Goal: Task Accomplishment & Management: Use online tool/utility

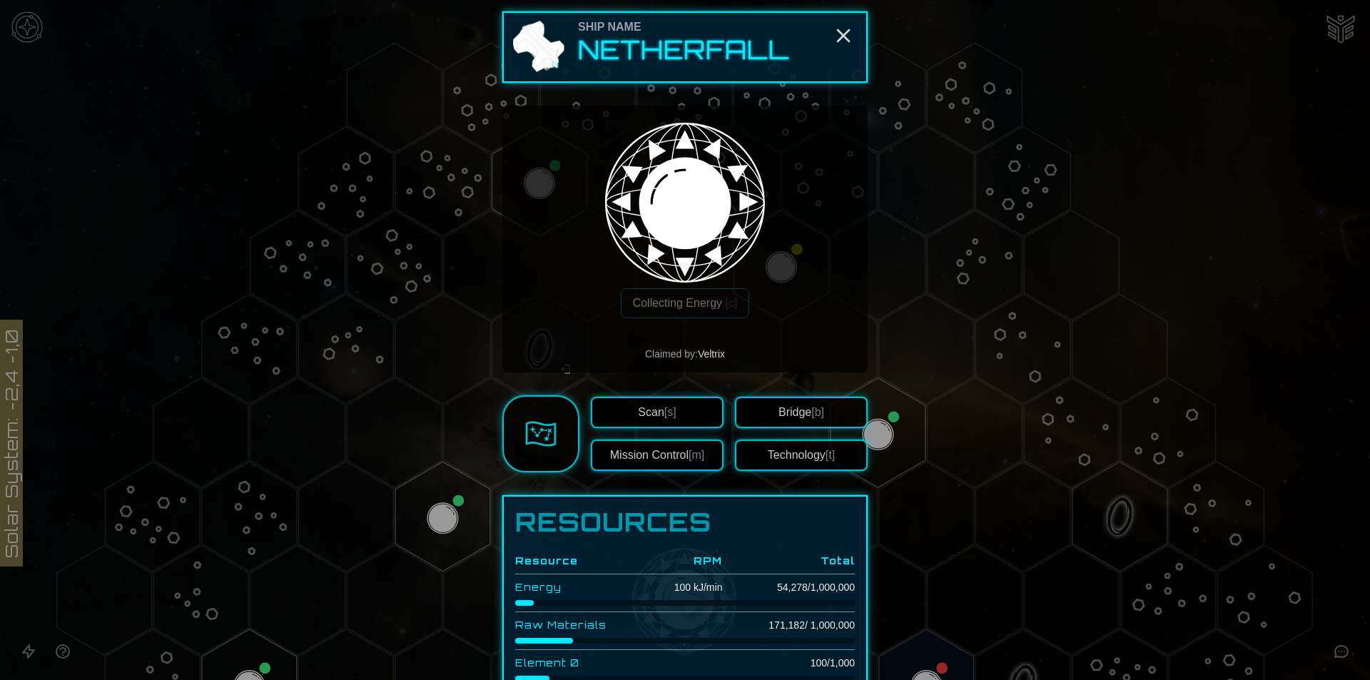
scroll to position [74, 0]
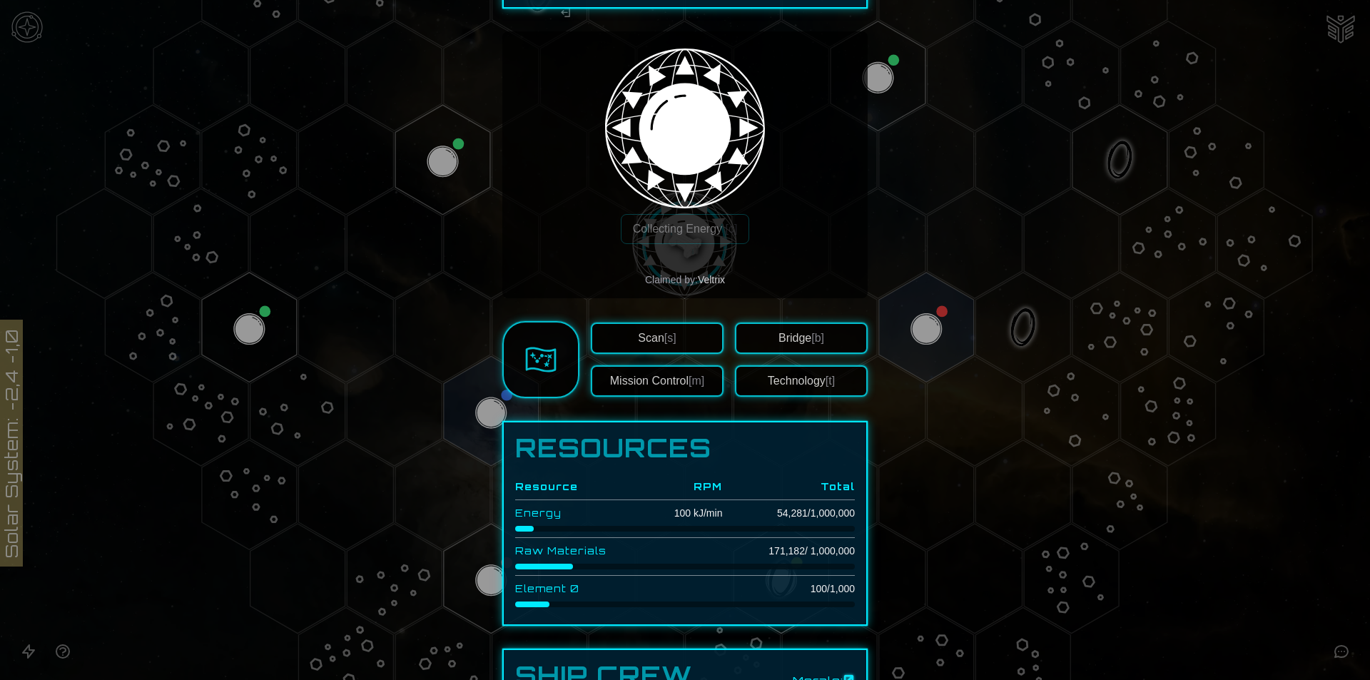
click at [912, 321] on div at bounding box center [685, 340] width 1370 height 680
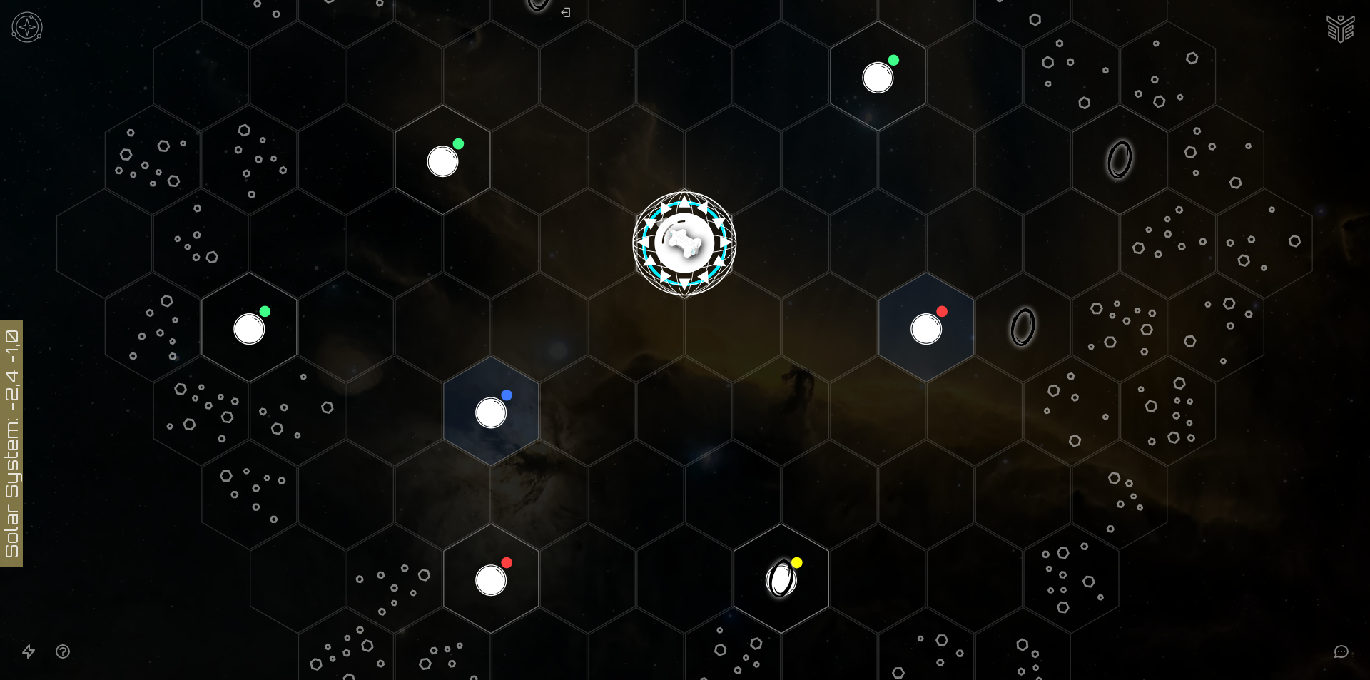
click at [912, 321] on polygon "Hex at coordinates 2,1, clickable" at bounding box center [926, 328] width 95 height 110
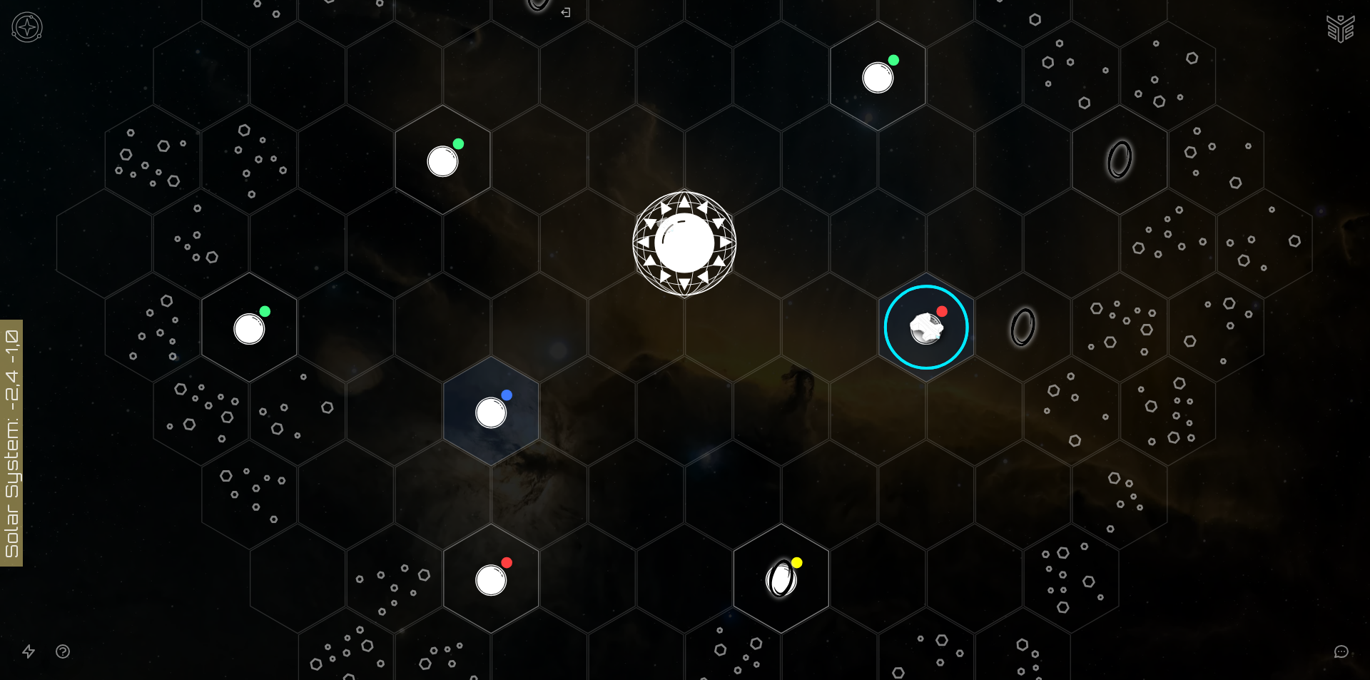
click at [920, 328] on image at bounding box center [927, 327] width 112 height 112
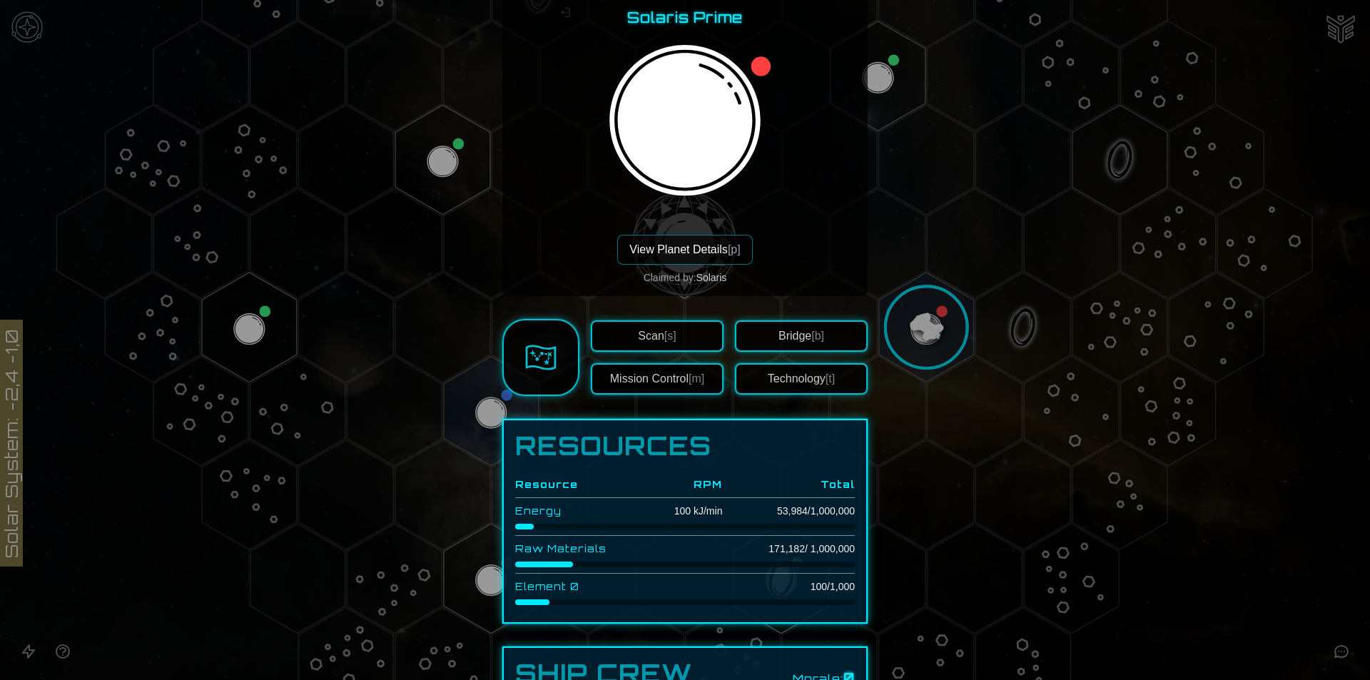
scroll to position [214, 0]
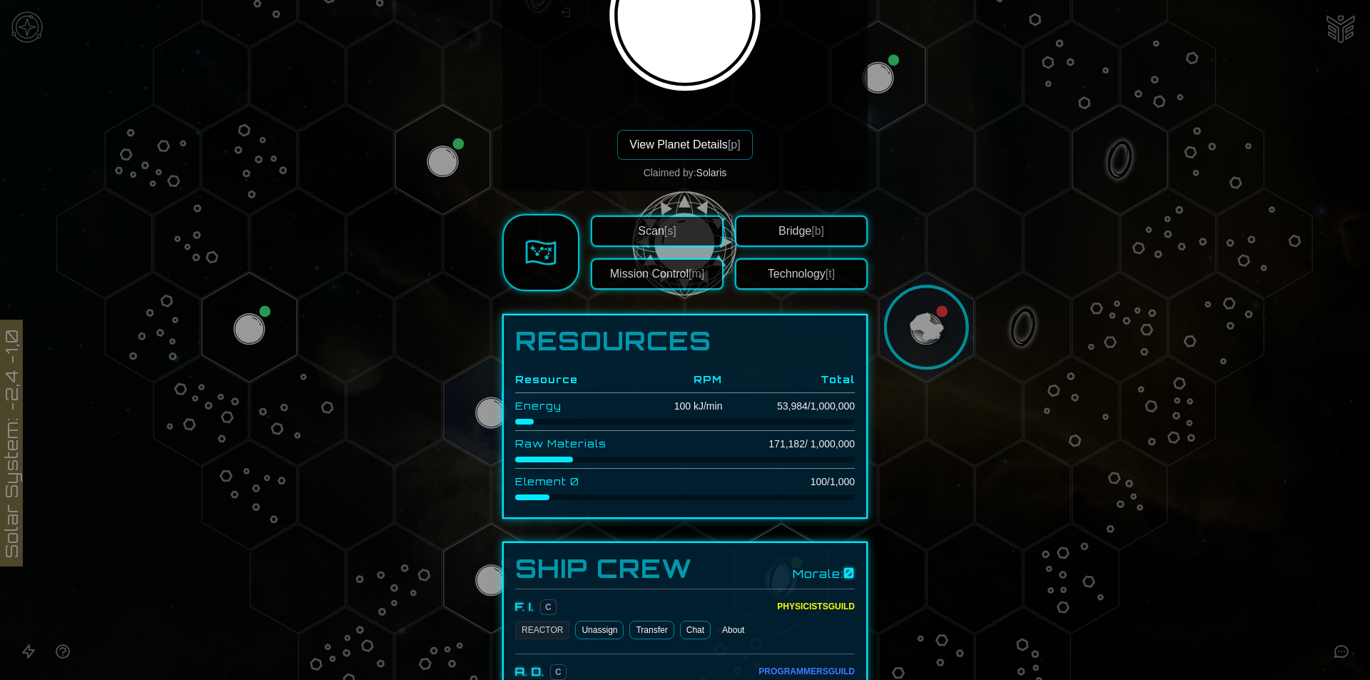
click at [687, 155] on button "View Planet Details [p]" at bounding box center [684, 145] width 135 height 30
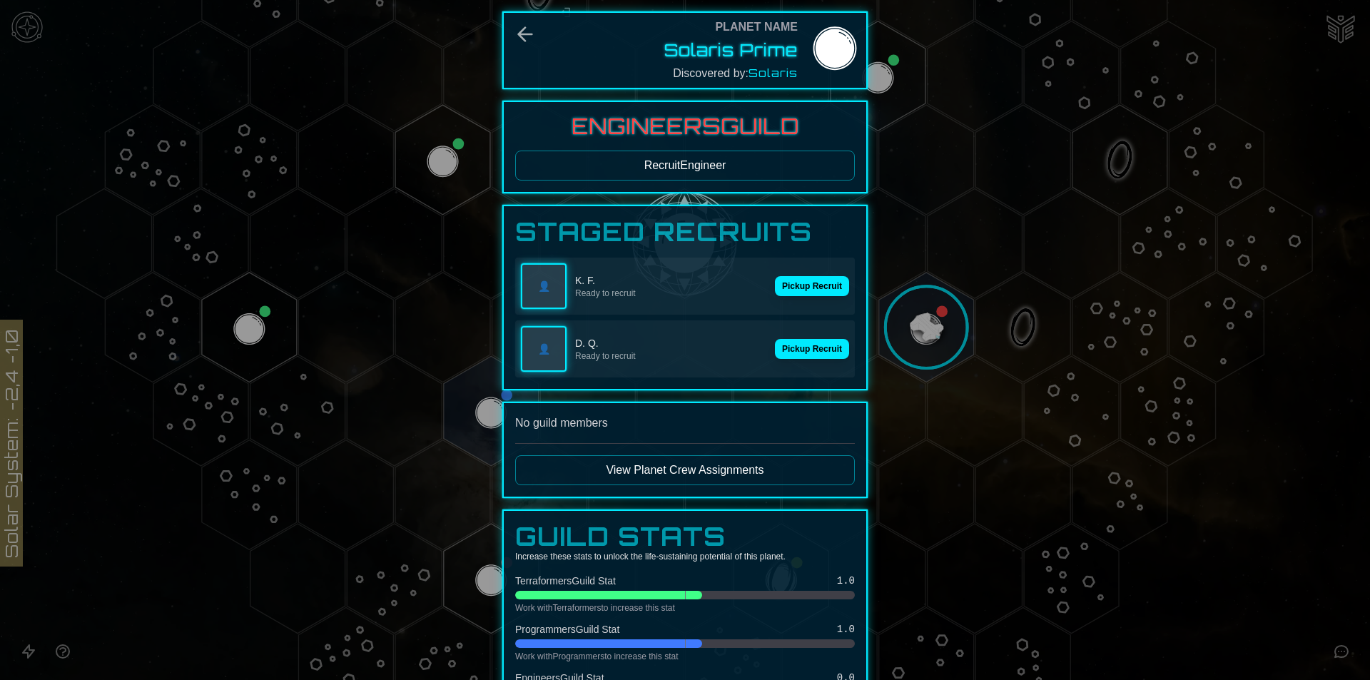
click at [710, 471] on button "View Planet Crew Assignments" at bounding box center [685, 470] width 340 height 30
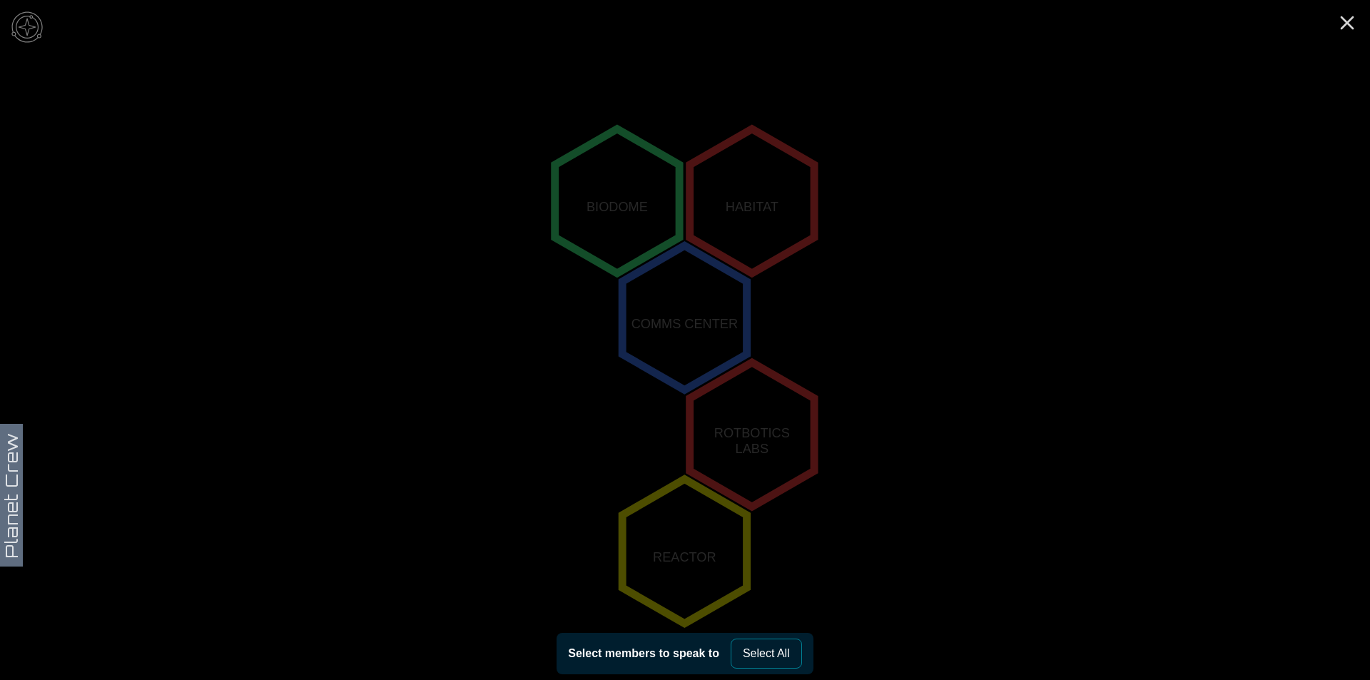
scroll to position [259, 0]
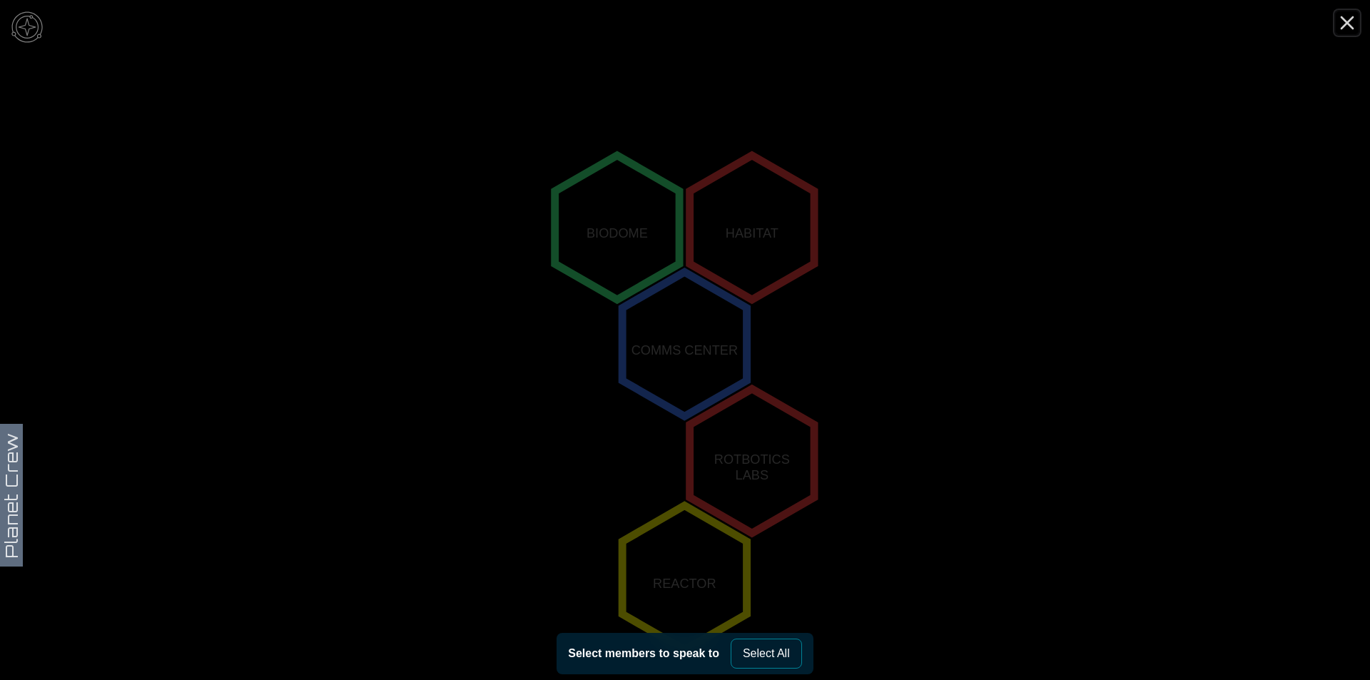
click at [1355, 22] on icon "Close" at bounding box center [1347, 22] width 23 height 23
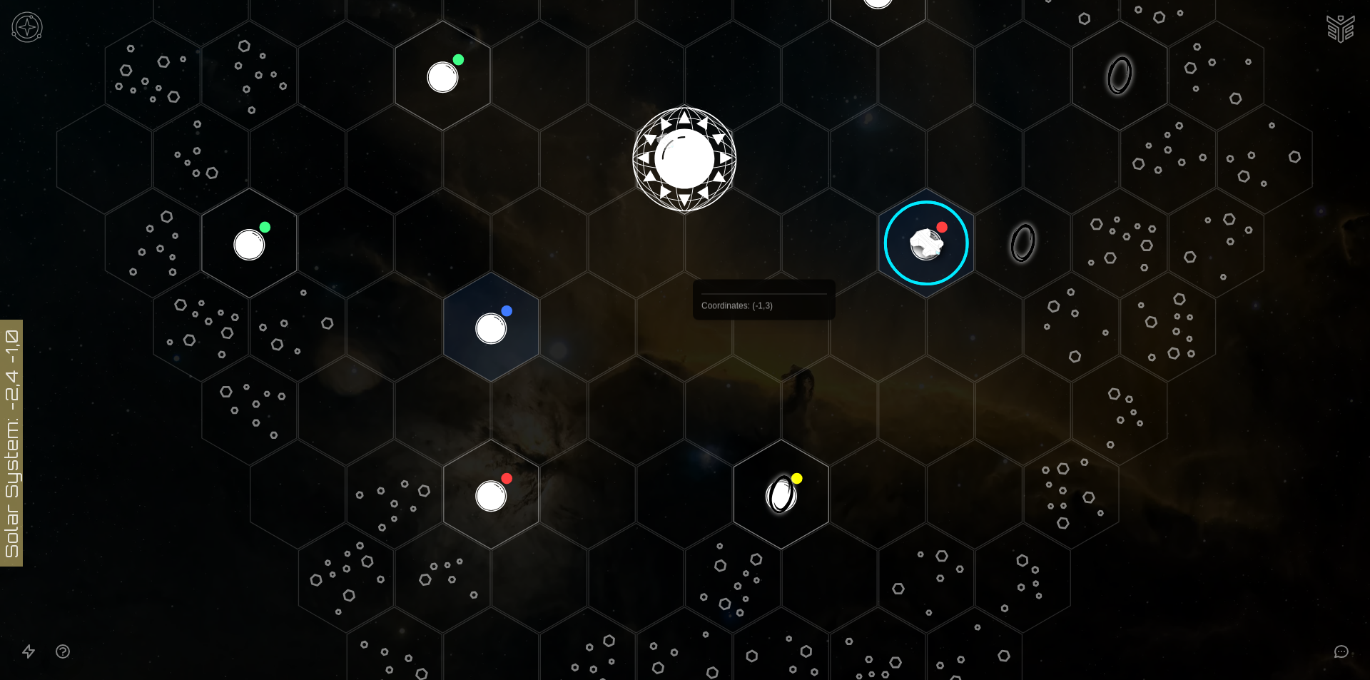
scroll to position [511, 0]
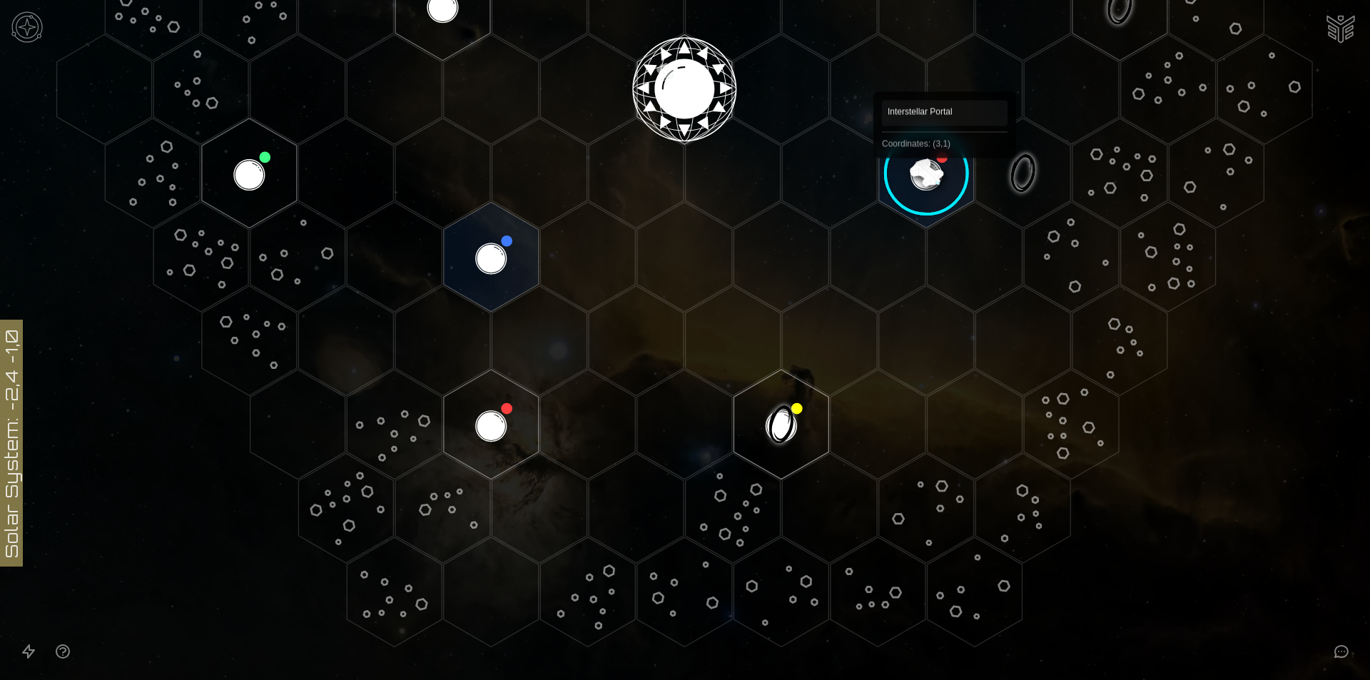
click at [919, 186] on image at bounding box center [927, 173] width 112 height 112
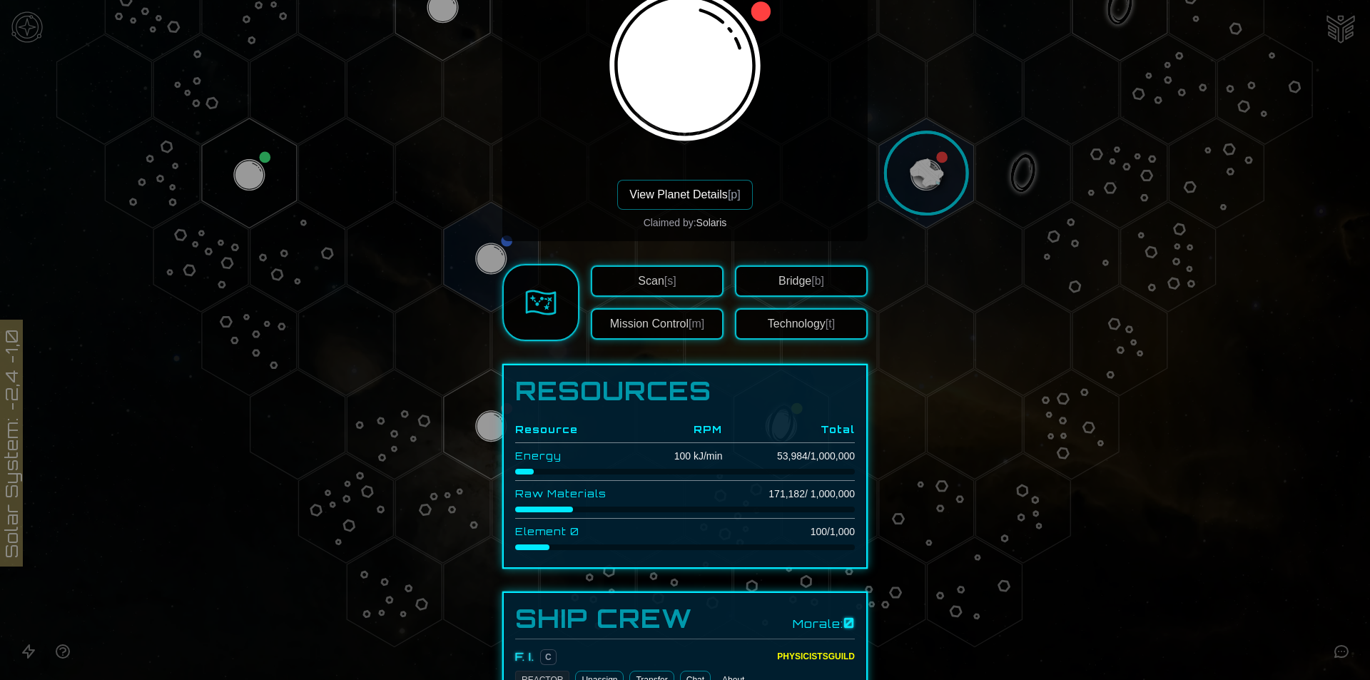
scroll to position [107, 0]
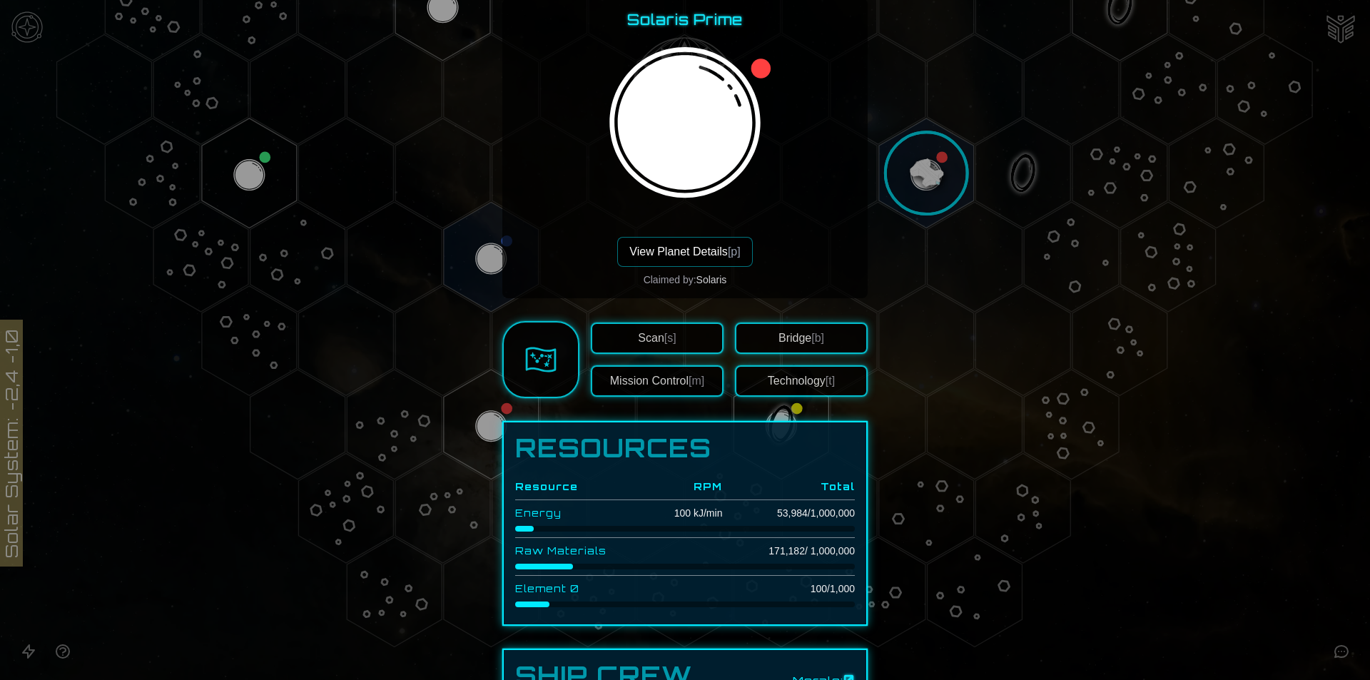
click at [681, 231] on div at bounding box center [685, 139] width 178 height 196
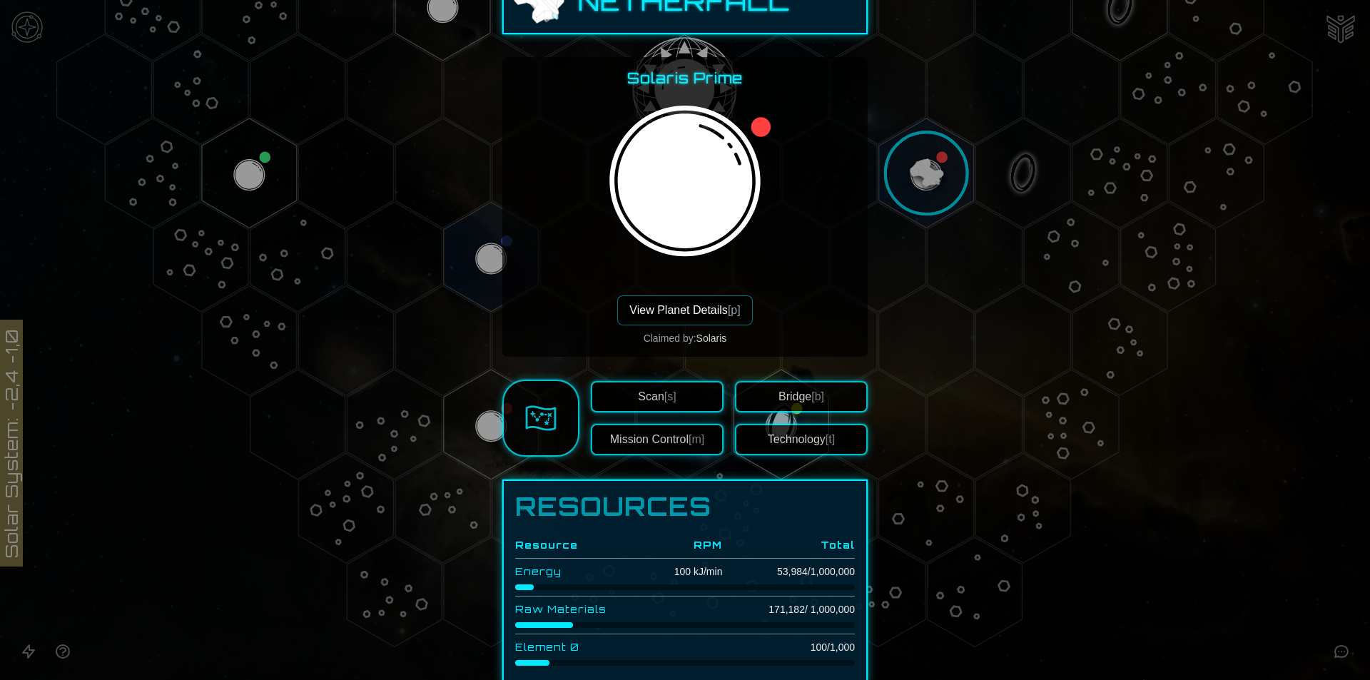
scroll to position [0, 0]
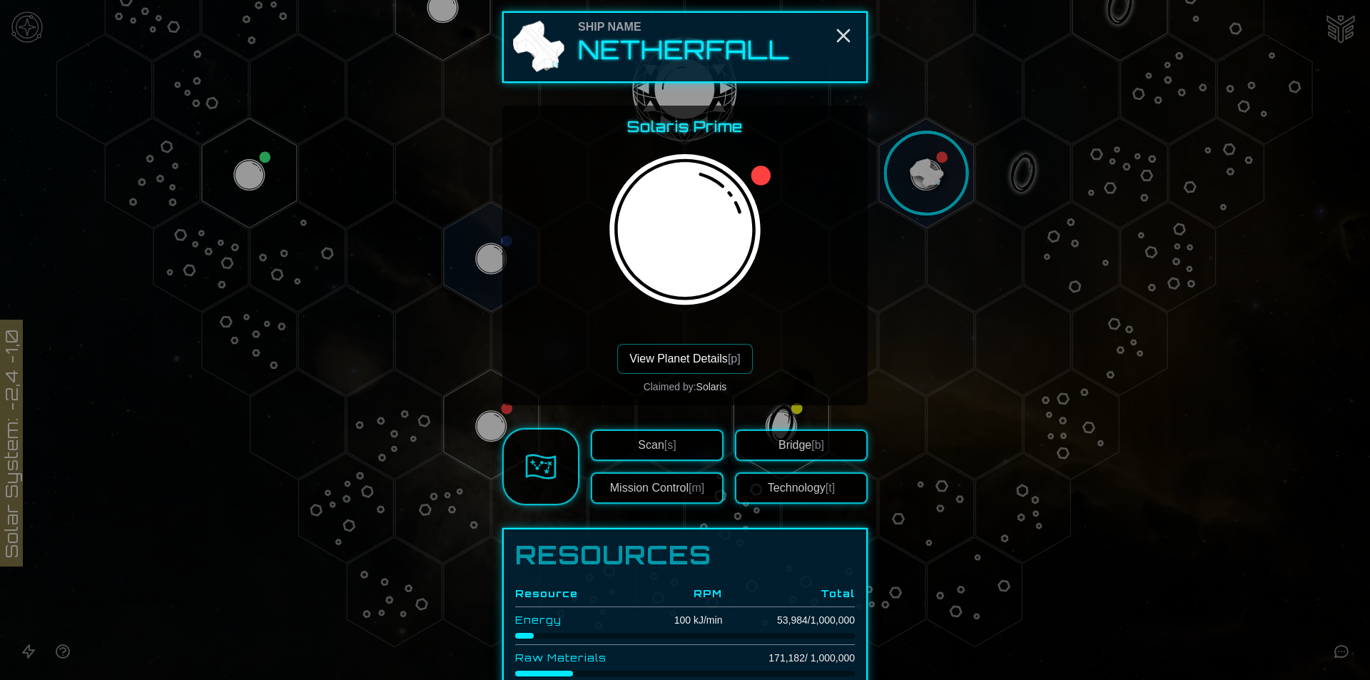
click at [687, 344] on button "View Planet Details [p]" at bounding box center [684, 359] width 135 height 30
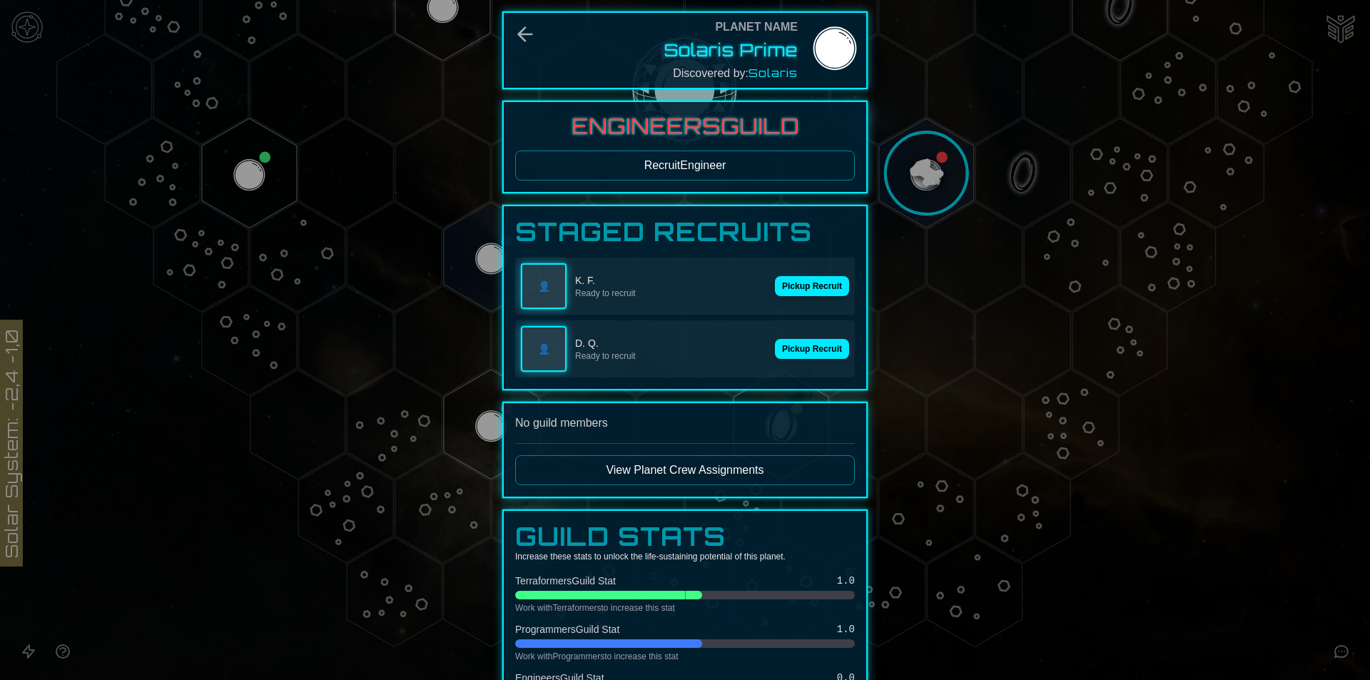
click at [717, 176] on button "Recruit Engineer" at bounding box center [685, 166] width 340 height 30
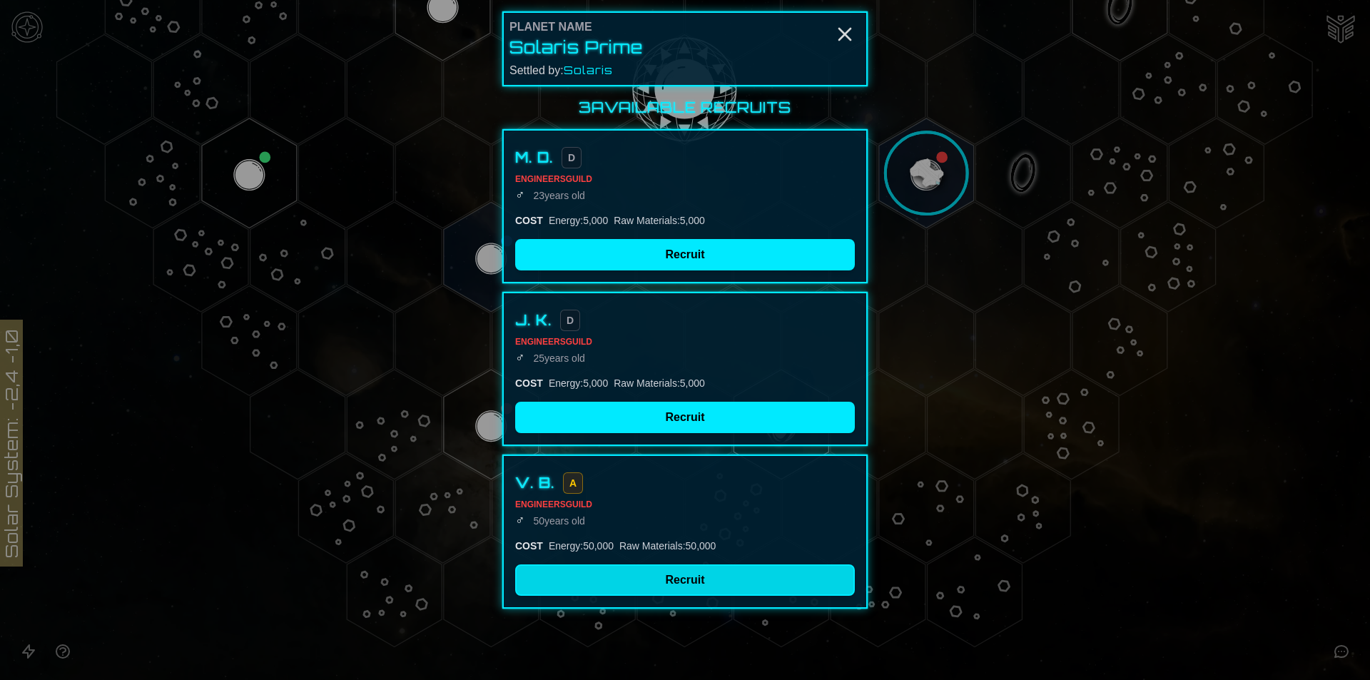
click at [670, 579] on button "Recruit" at bounding box center [685, 580] width 340 height 31
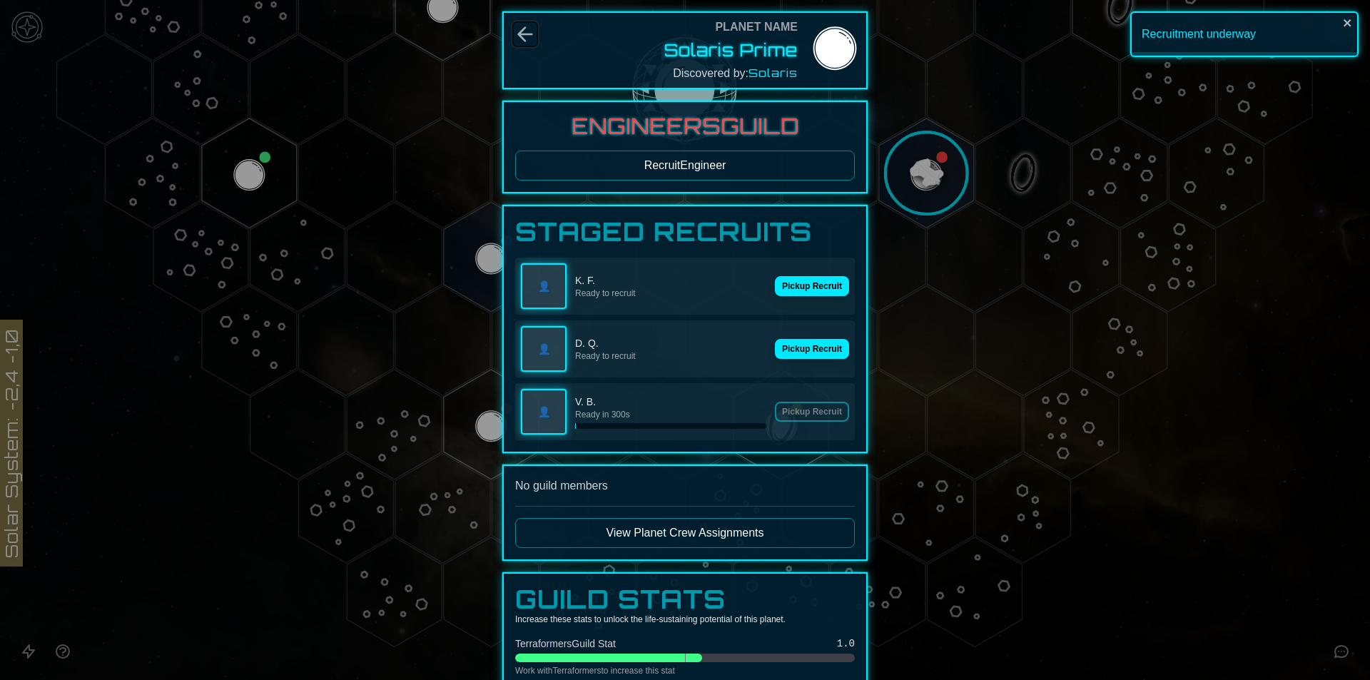
click at [521, 39] on icon "Back" at bounding box center [525, 34] width 23 height 23
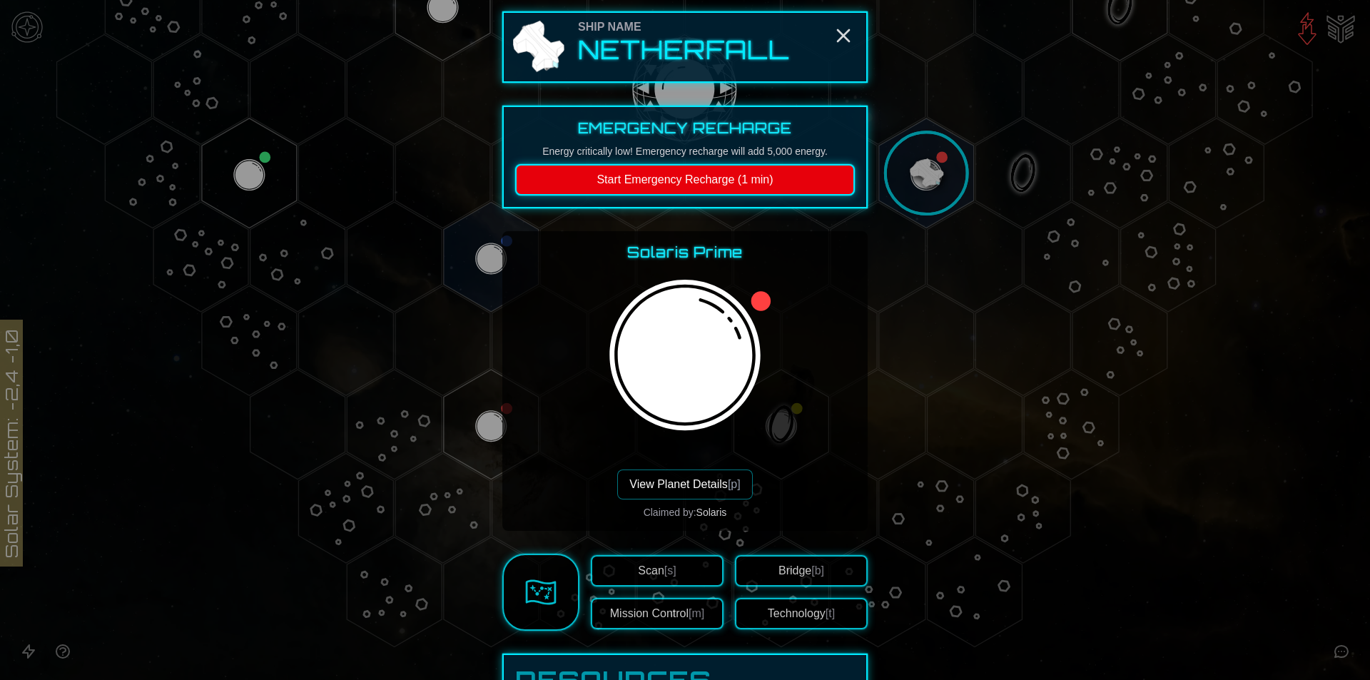
click at [794, 188] on button "Start Emergency Recharge (1 min)" at bounding box center [685, 179] width 340 height 31
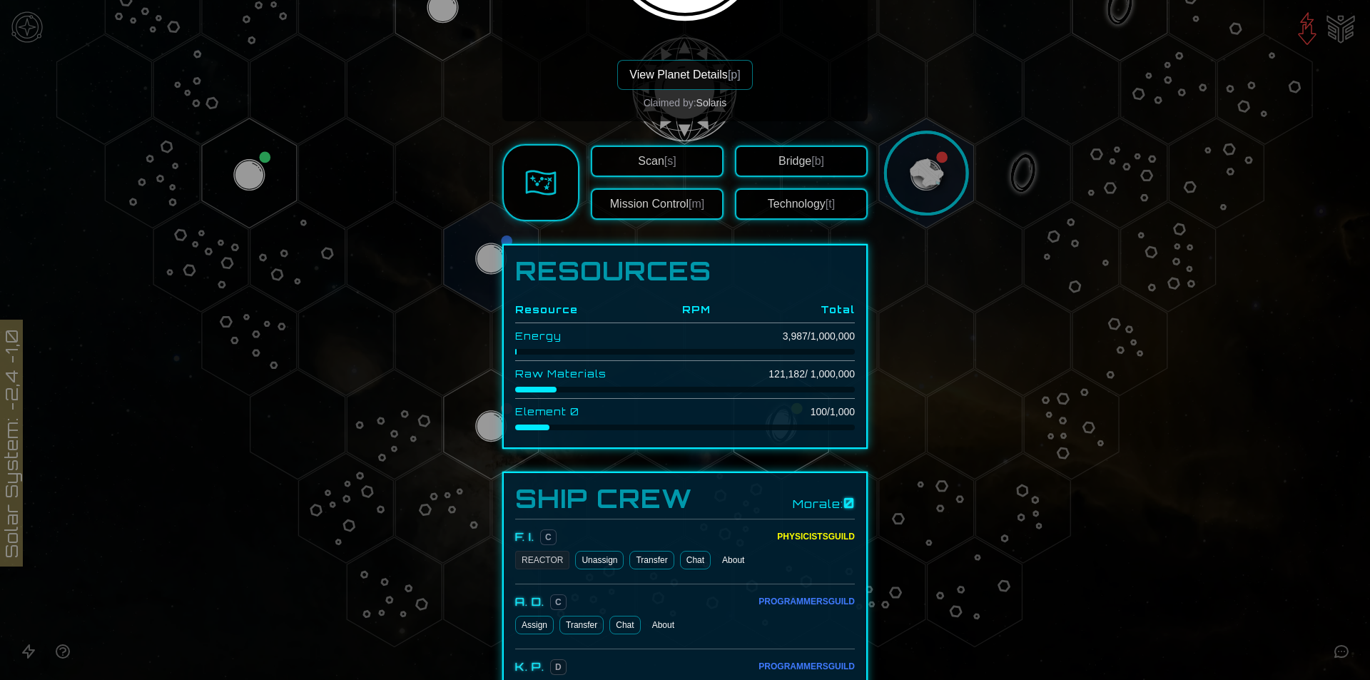
scroll to position [143, 0]
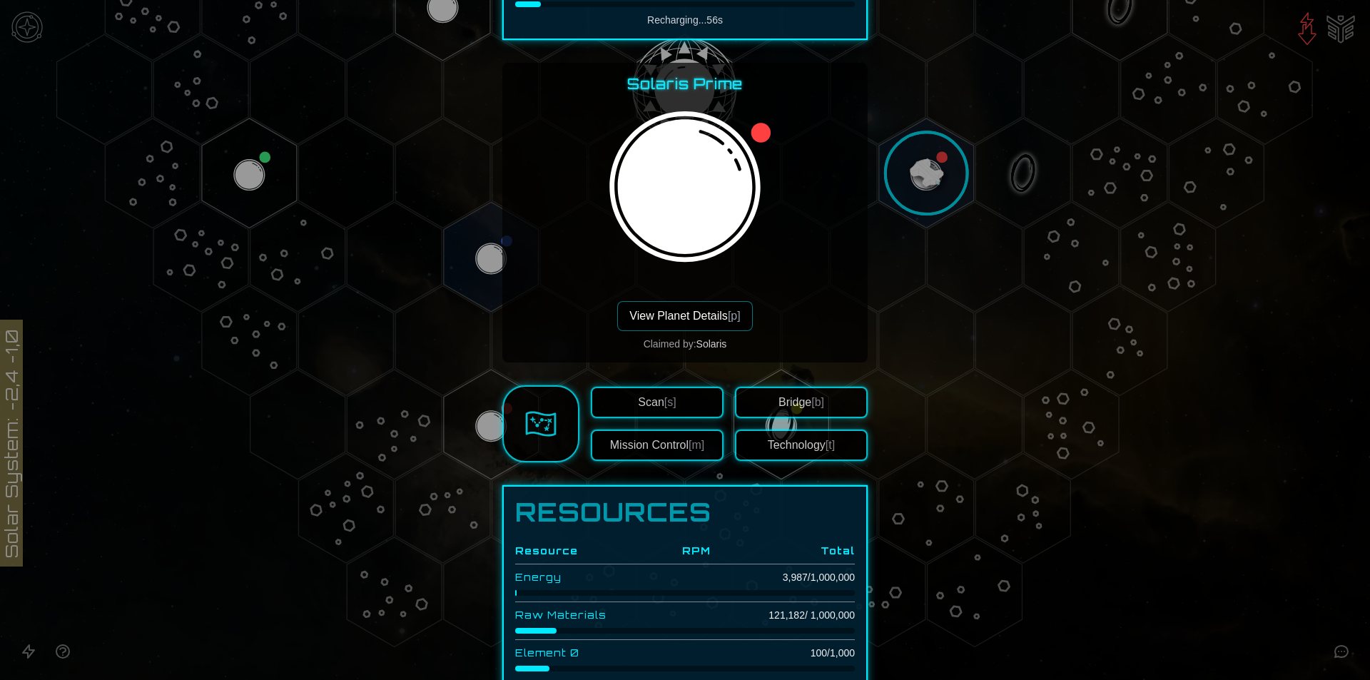
click at [752, 218] on img at bounding box center [734, 161] width 178 height 196
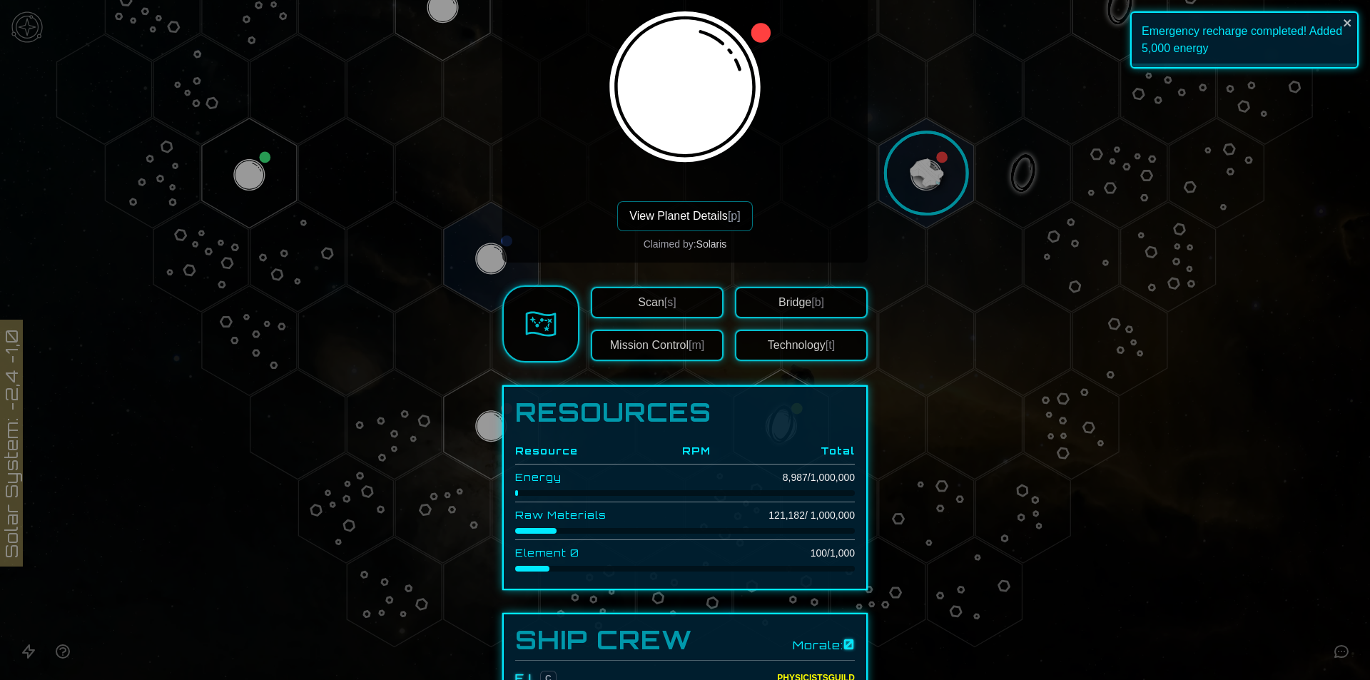
scroll to position [43, 0]
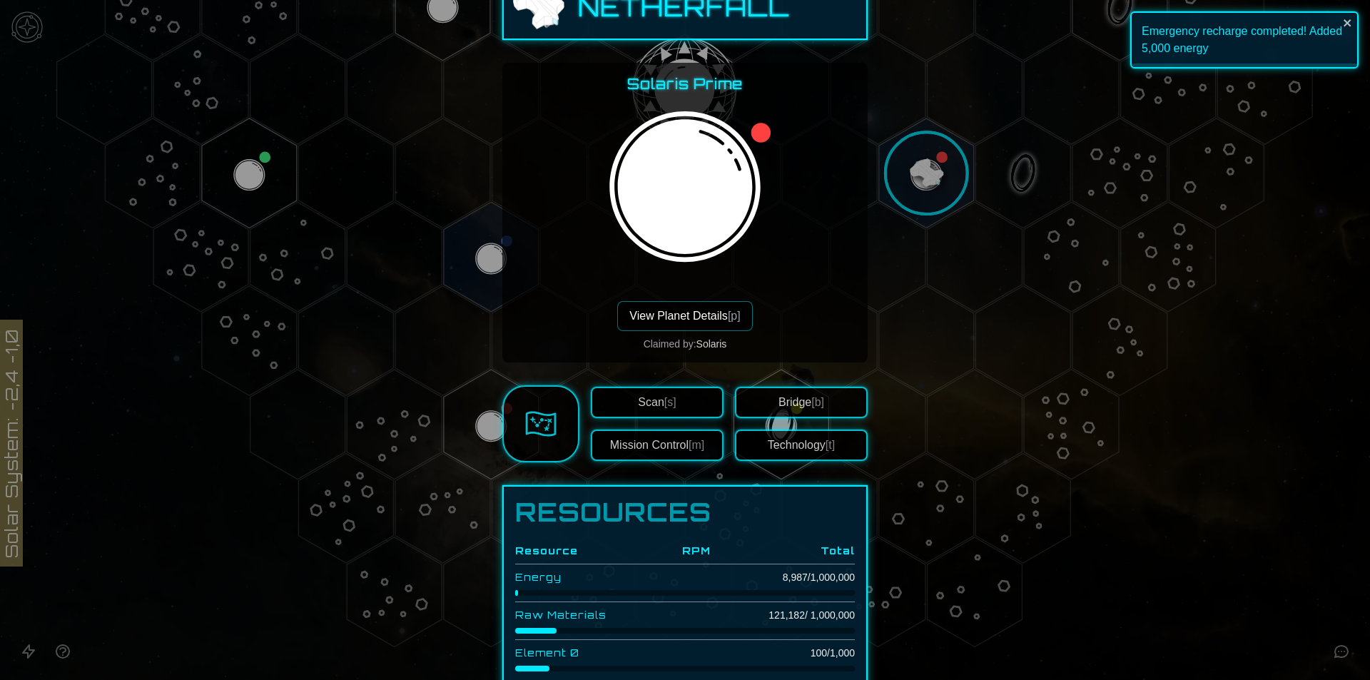
click at [1101, 183] on div at bounding box center [685, 340] width 1370 height 680
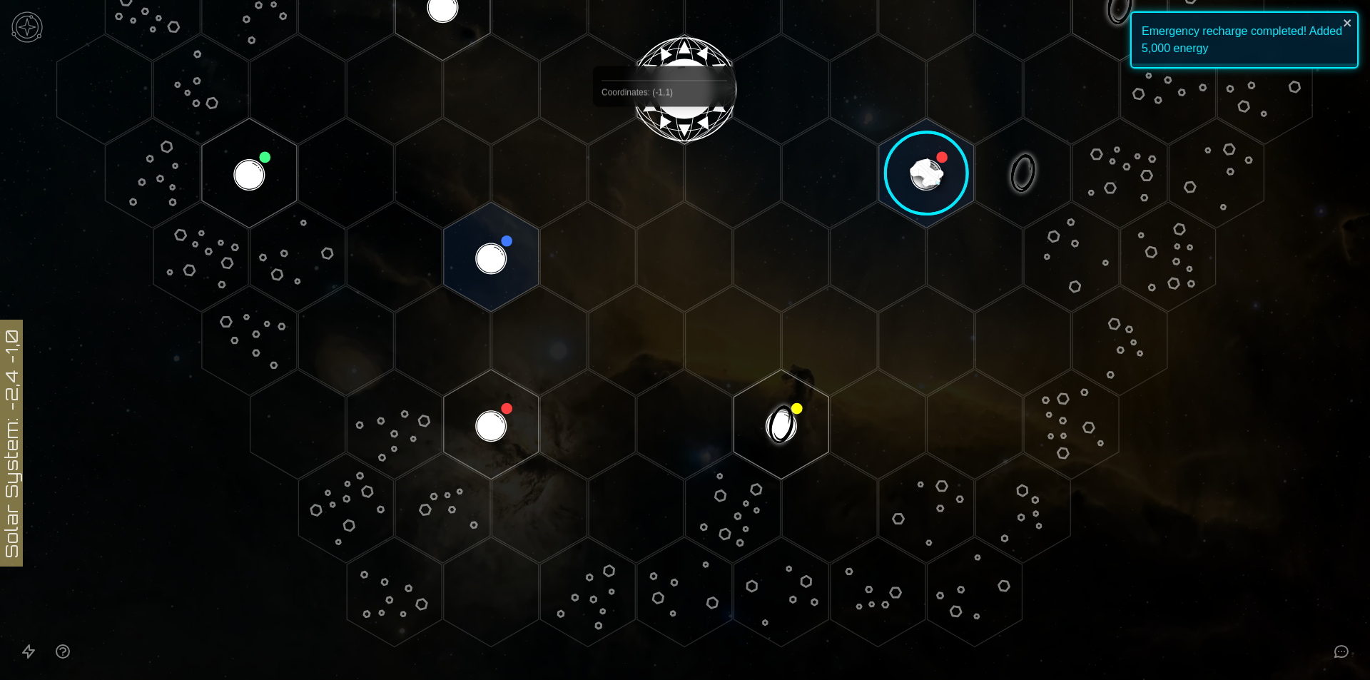
click at [681, 104] on polygon "Hex at coordinates 0,0, clickable" at bounding box center [684, 89] width 95 height 110
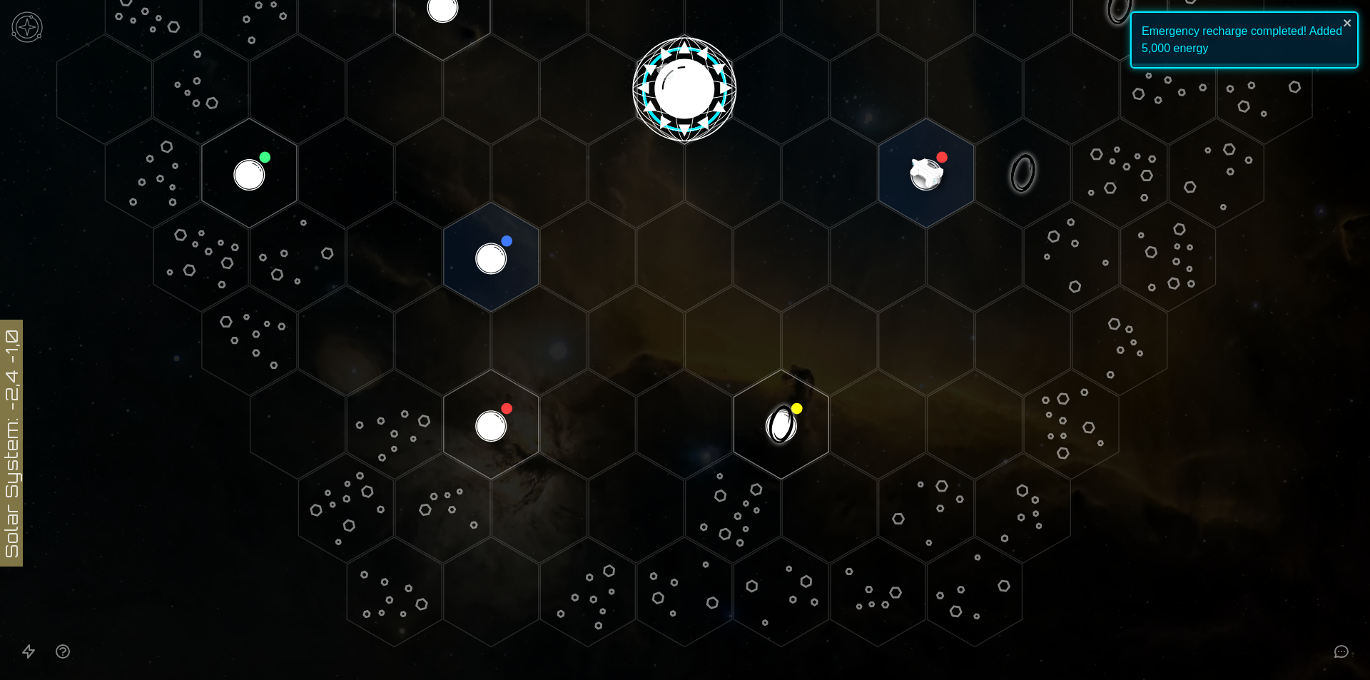
click at [683, 105] on image at bounding box center [685, 84] width 112 height 112
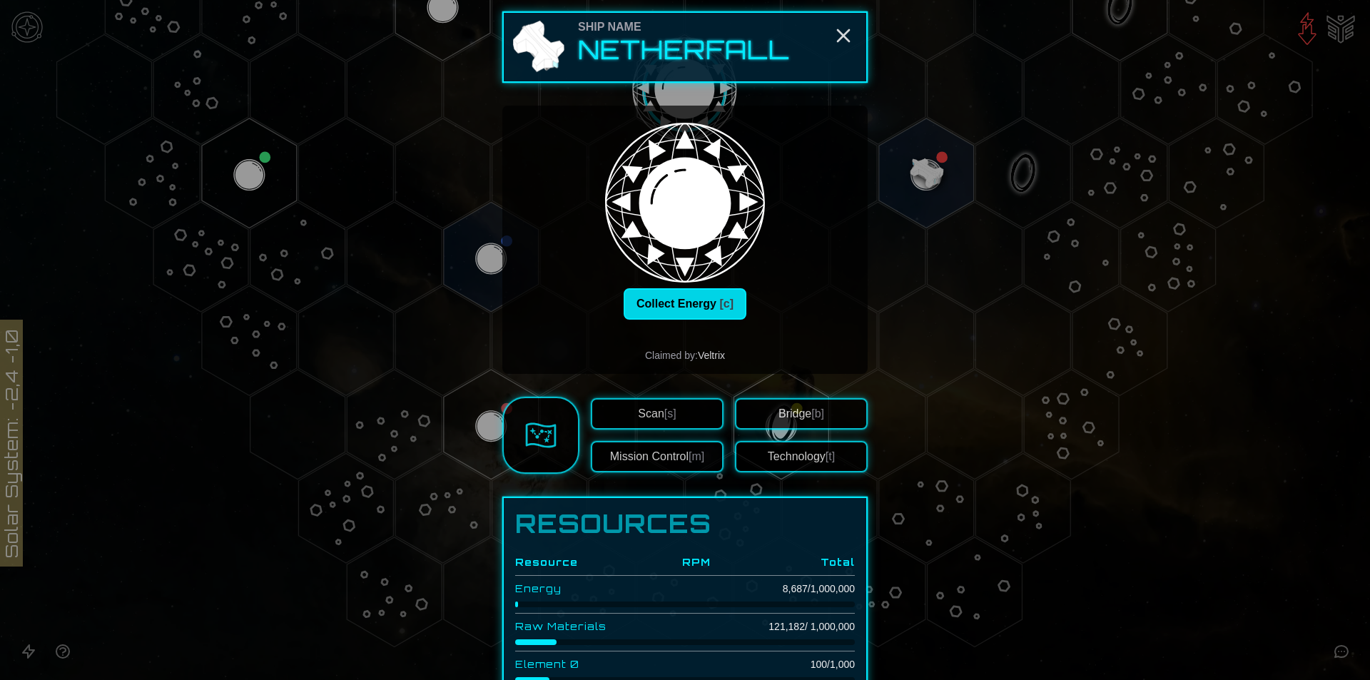
click at [695, 303] on button "Collect Energy [c]" at bounding box center [685, 303] width 123 height 31
